Goal: Information Seeking & Learning: Learn about a topic

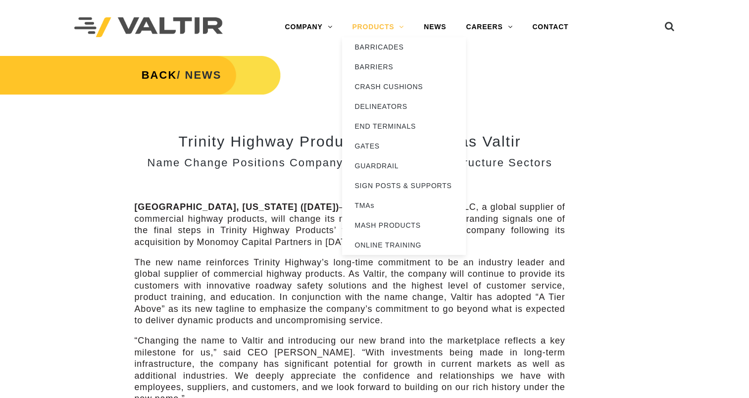
click at [387, 21] on link "PRODUCTS" at bounding box center [378, 27] width 72 height 20
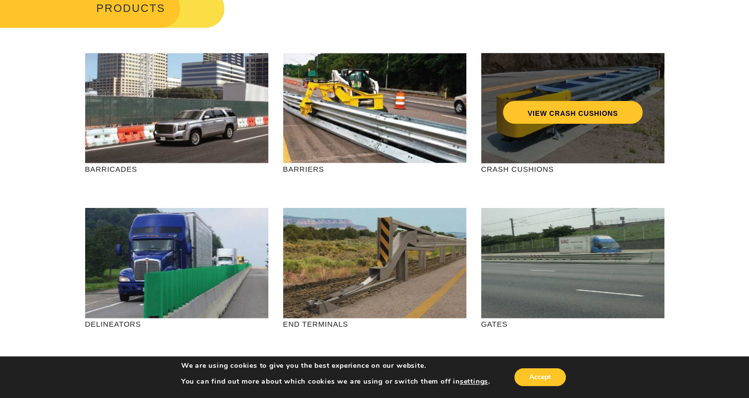
scroll to position [50, 0]
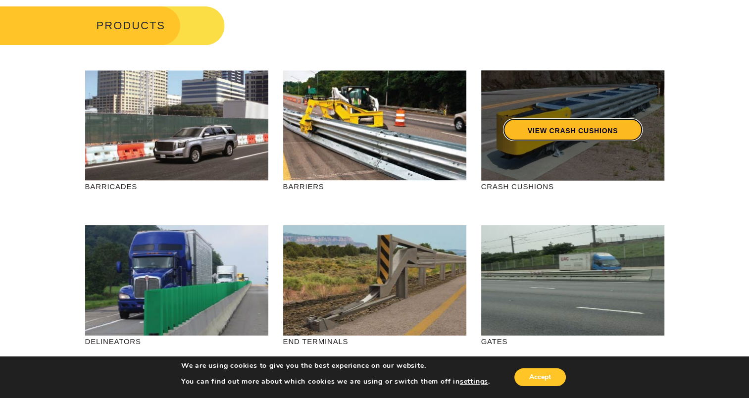
click at [595, 134] on link "VIEW CRASH CUSHIONS" at bounding box center [573, 129] width 140 height 23
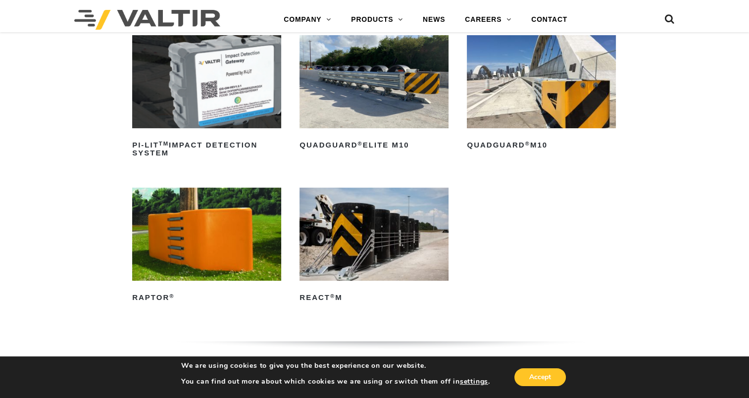
scroll to position [248, 0]
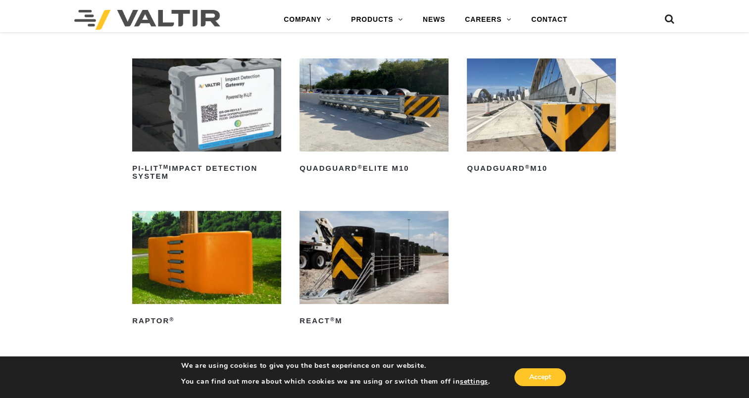
click at [374, 102] on img at bounding box center [374, 104] width 149 height 93
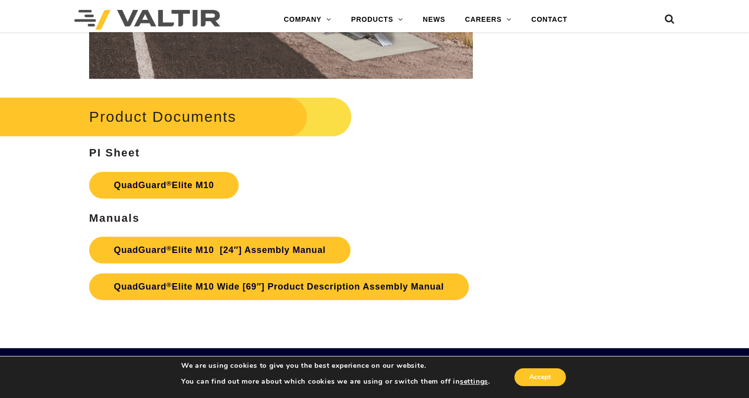
scroll to position [4623, 0]
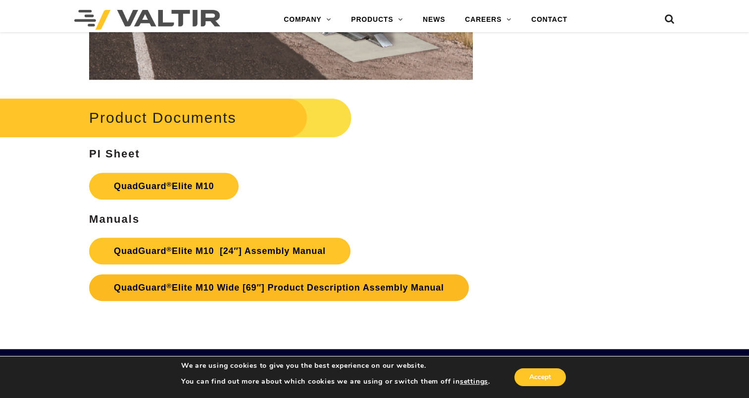
click at [298, 284] on link "QuadGuard ® Elite M10 Wide [69″] Product Description Assembly Manual" at bounding box center [279, 287] width 380 height 27
